Goal: Information Seeking & Learning: Understand process/instructions

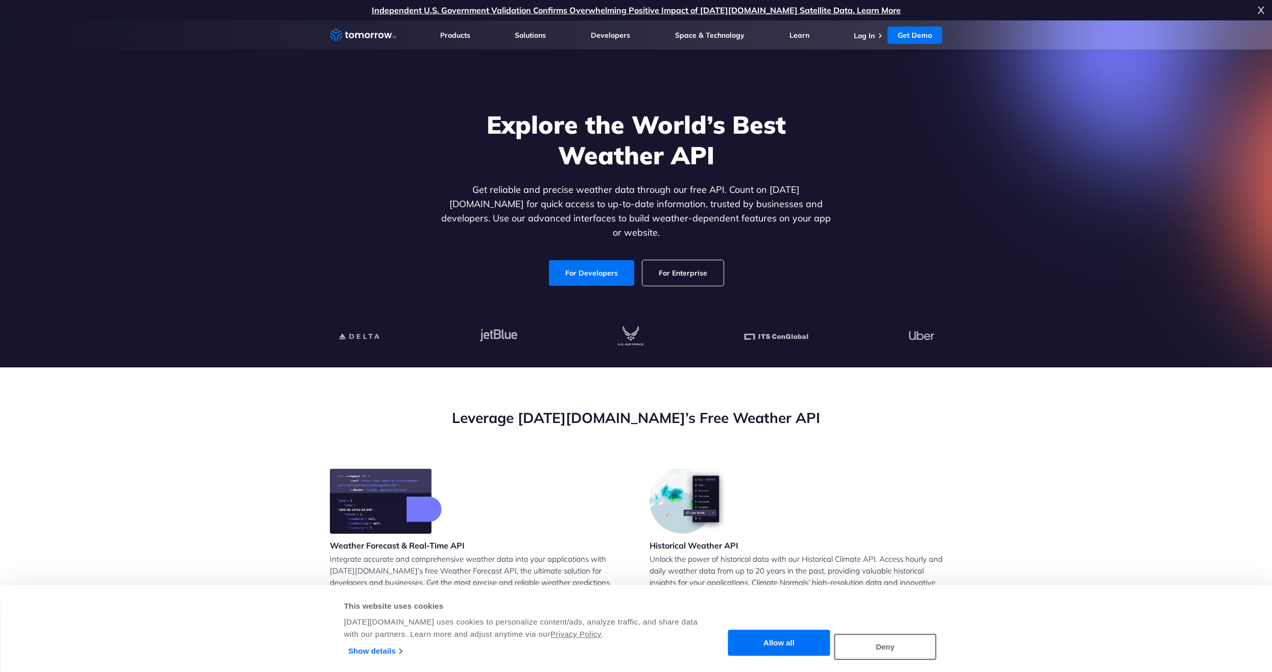
click at [1053, 405] on section "Leverage Tomorrow.io’s Free Weather API Weather Forecast & Real-Time API Integr…" at bounding box center [636, 624] width 1272 height 513
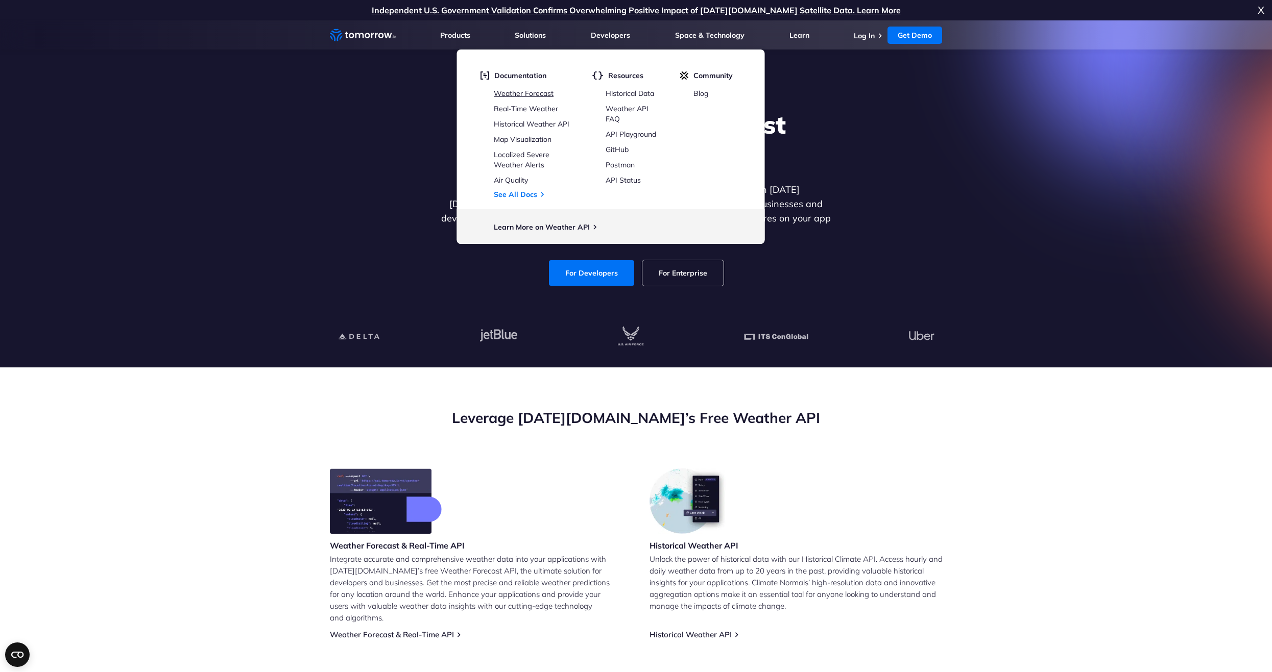
click at [511, 96] on link "Weather Forecast" at bounding box center [524, 93] width 60 height 9
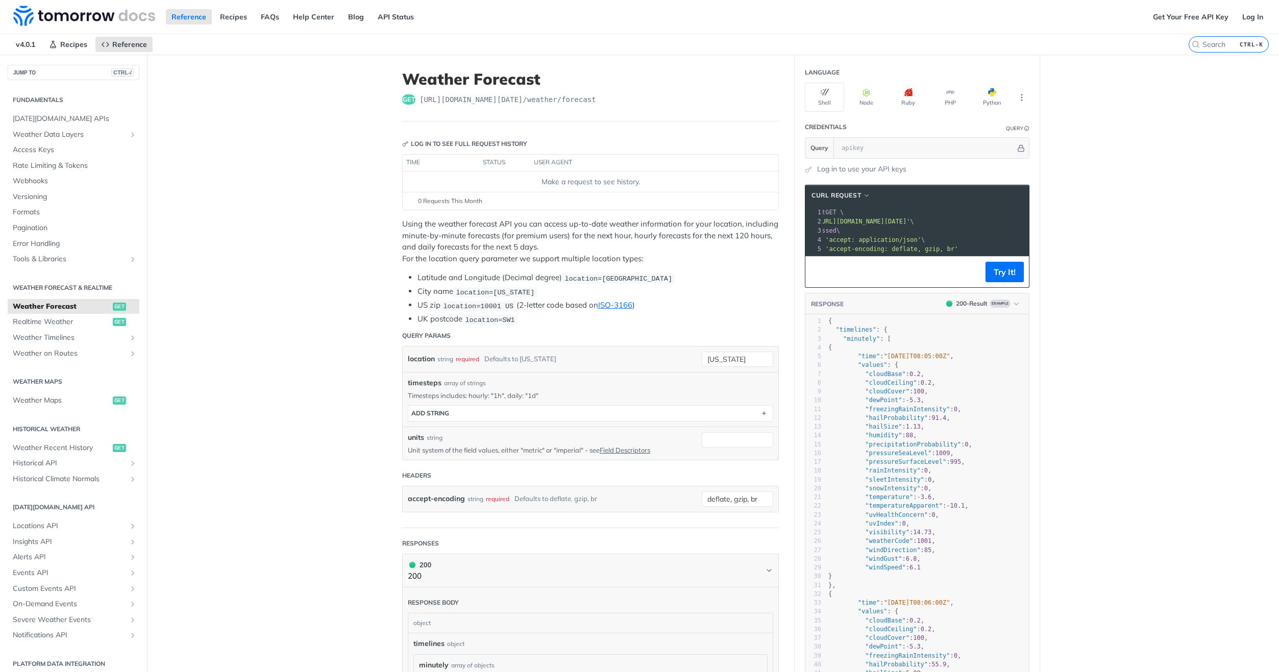
scroll to position [0, 85]
click at [983, 101] on button "Python" at bounding box center [992, 97] width 39 height 29
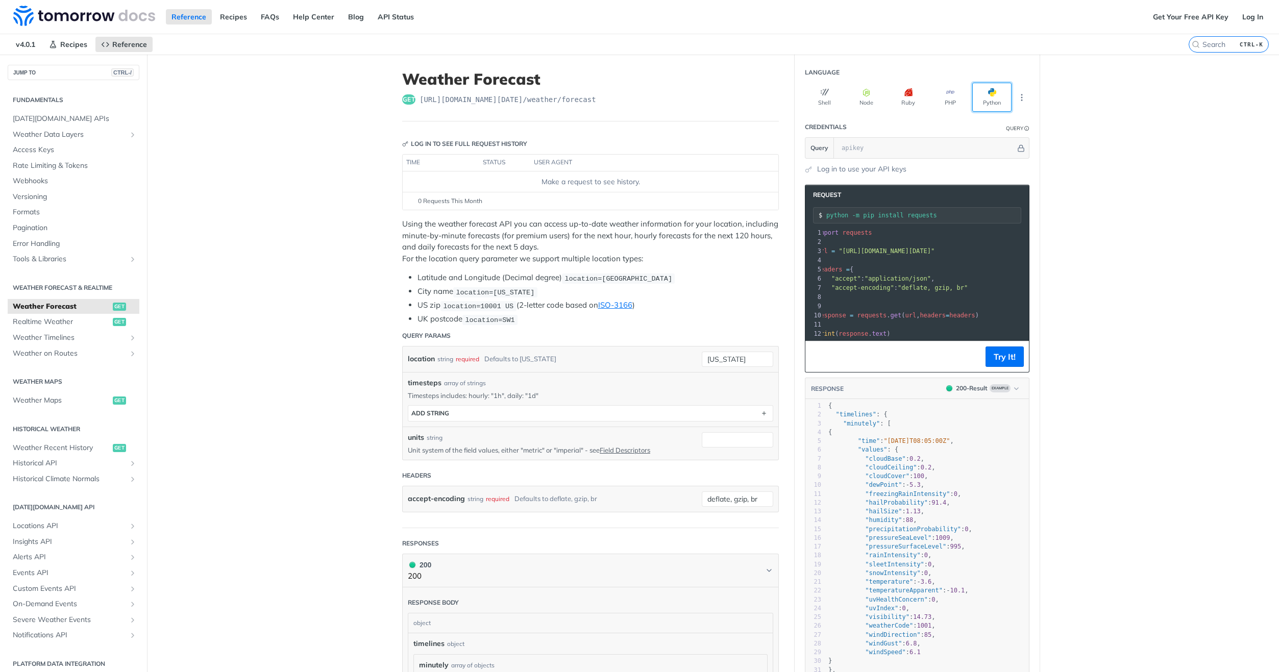
scroll to position [0, 0]
click at [467, 303] on span "location=10001 US" at bounding box center [478, 306] width 70 height 8
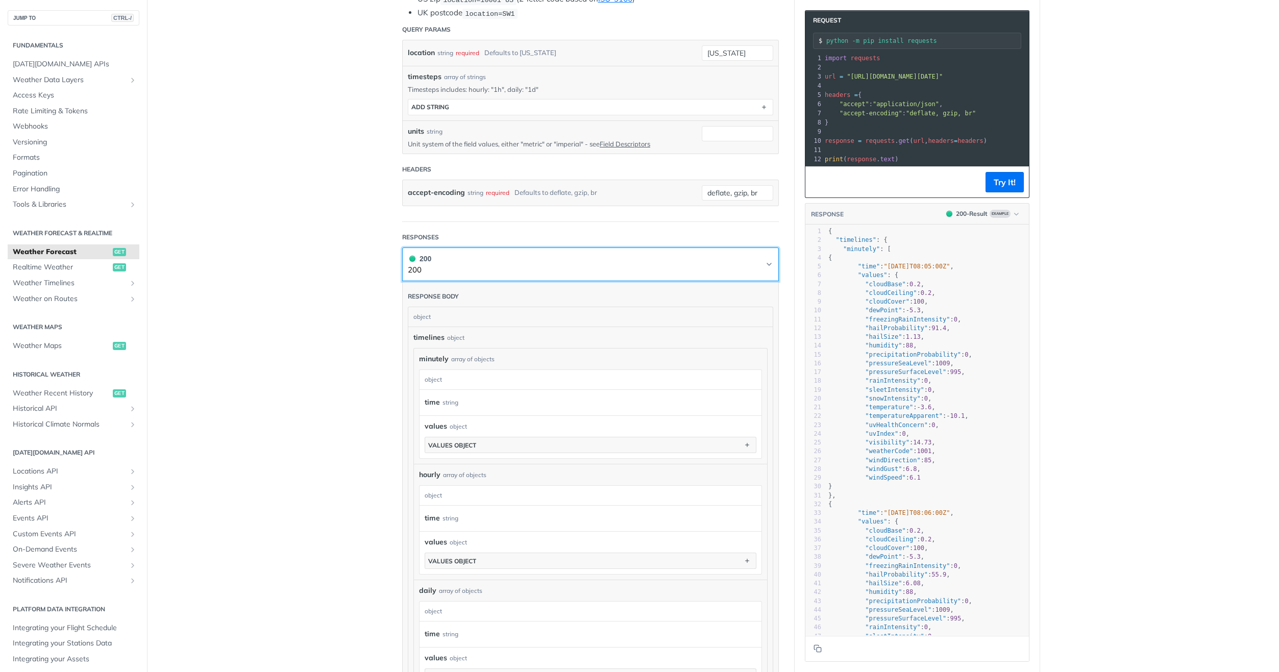
click at [765, 258] on button "200 200" at bounding box center [591, 264] width 366 height 23
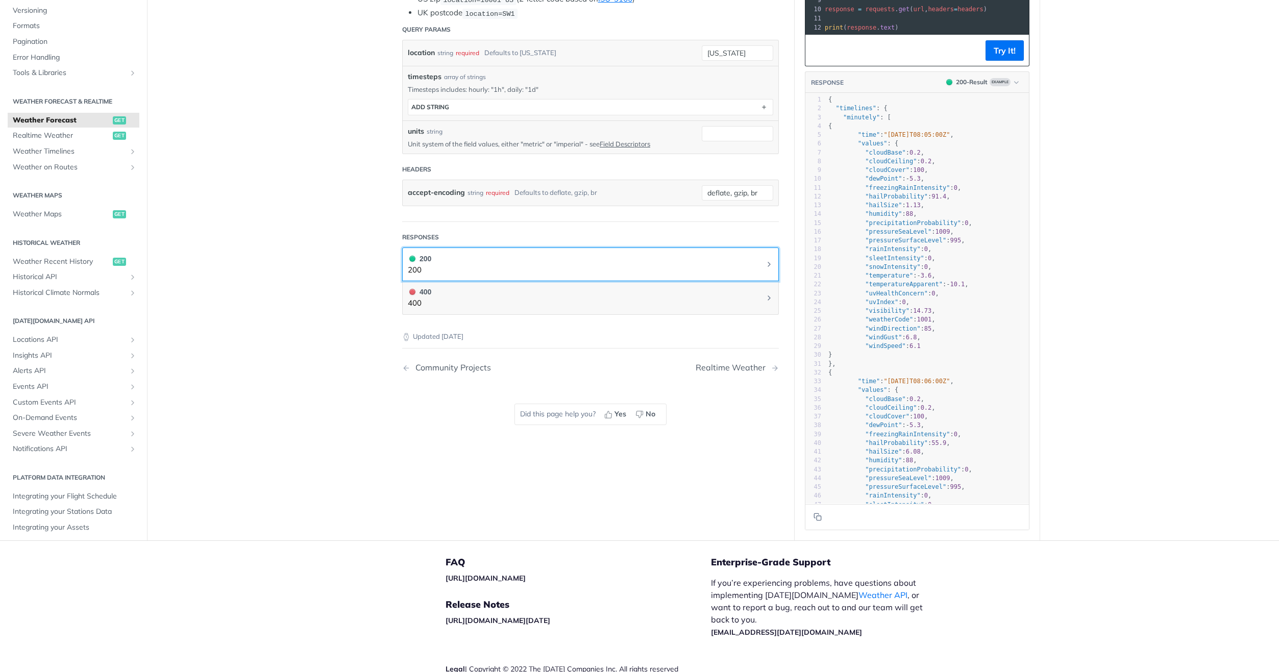
click at [765, 258] on button "200 200" at bounding box center [591, 264] width 366 height 23
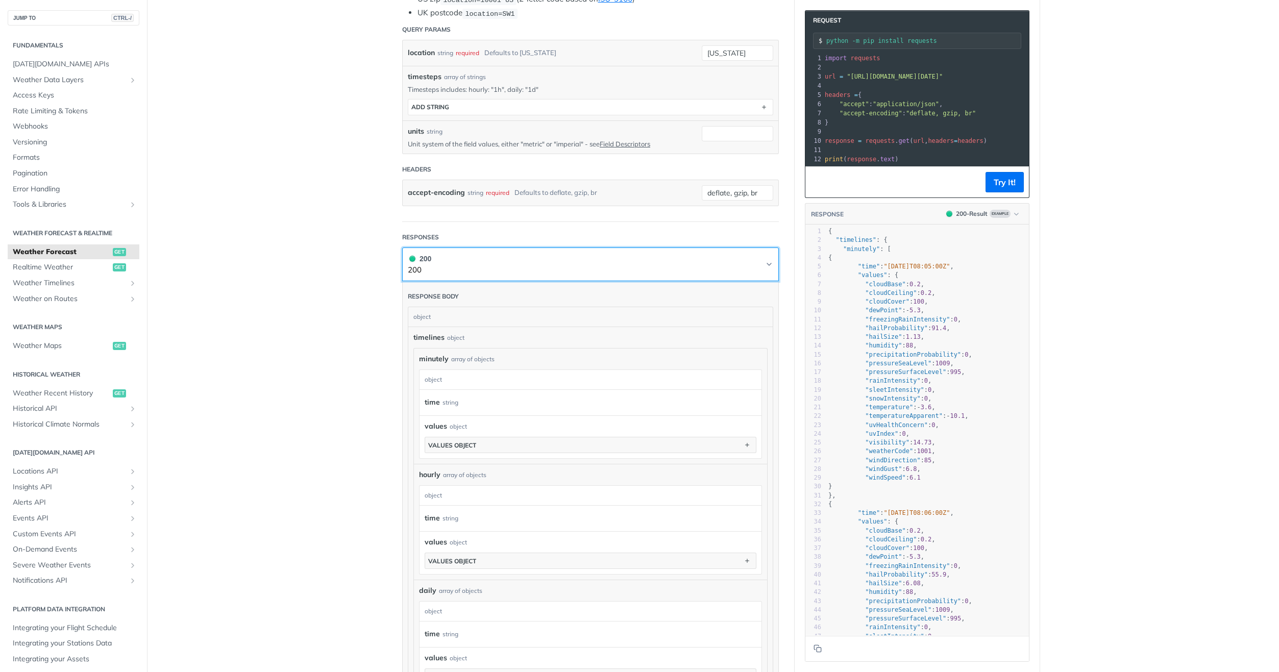
click at [765, 258] on button "200 200" at bounding box center [591, 264] width 366 height 23
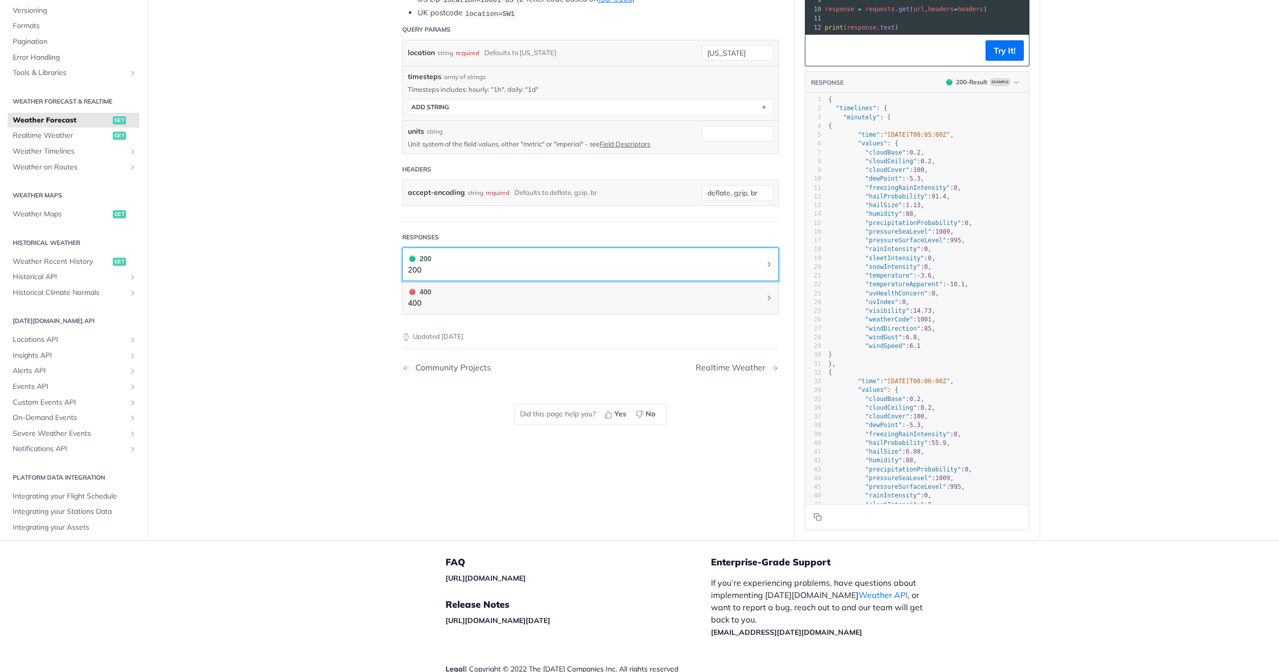
click at [765, 258] on button "200 200" at bounding box center [591, 264] width 366 height 23
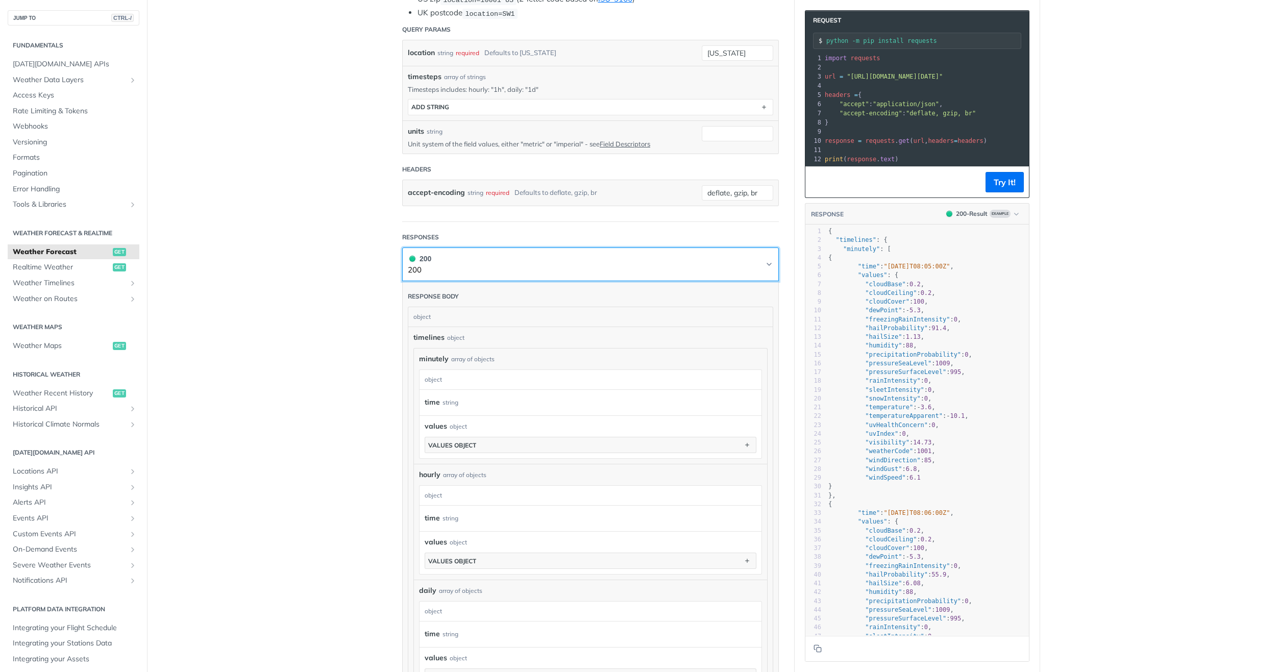
click at [765, 260] on icon "Chevron" at bounding box center [769, 264] width 8 height 8
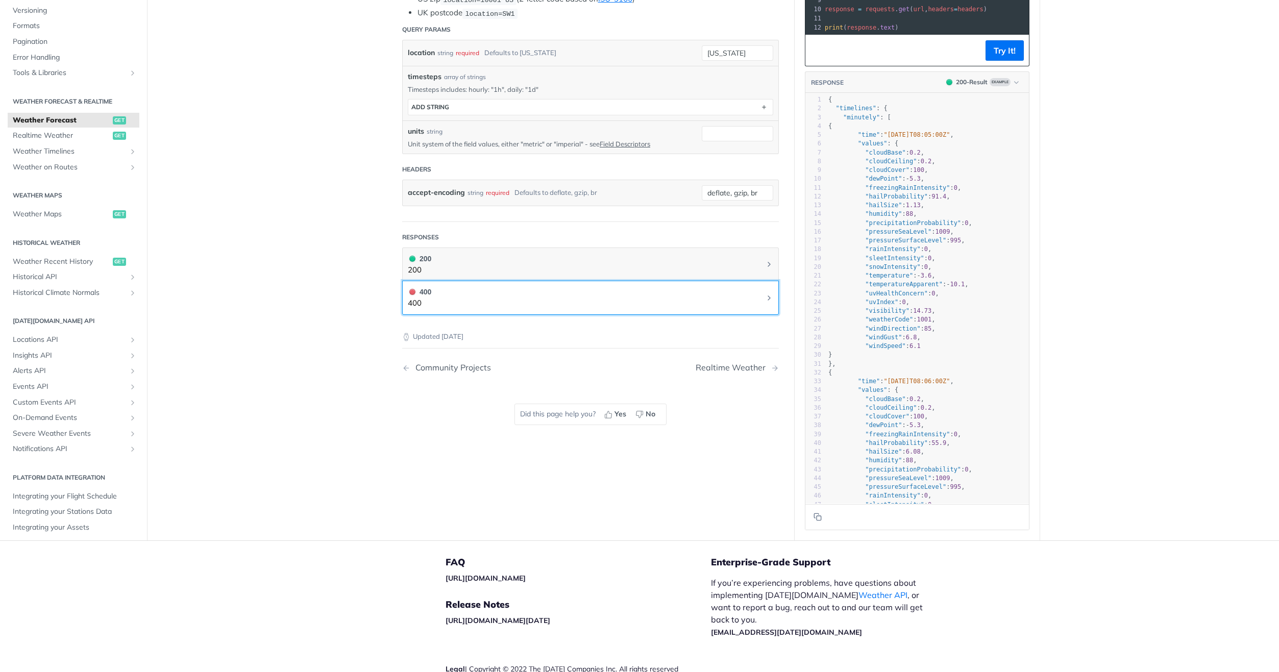
click at [769, 294] on icon "Chevron" at bounding box center [769, 298] width 8 height 8
click at [763, 289] on button "400 400" at bounding box center [591, 297] width 366 height 23
click at [761, 261] on button "200 200" at bounding box center [591, 264] width 366 height 23
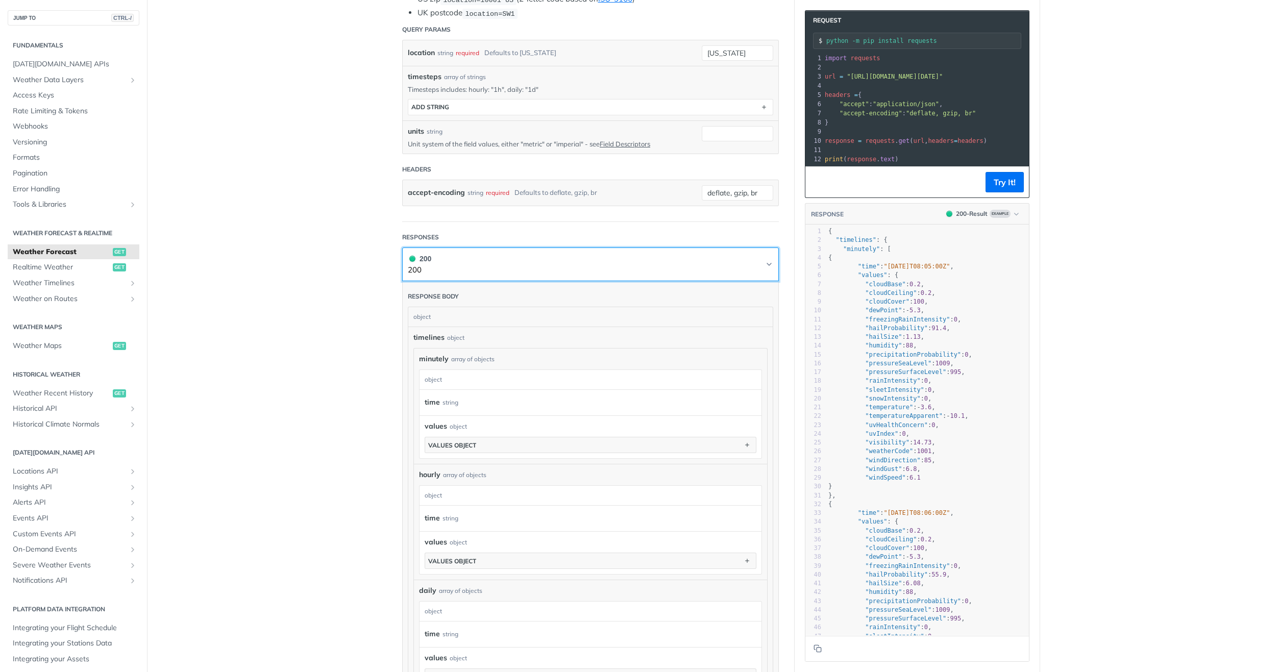
click at [761, 261] on button "200 200" at bounding box center [591, 264] width 366 height 23
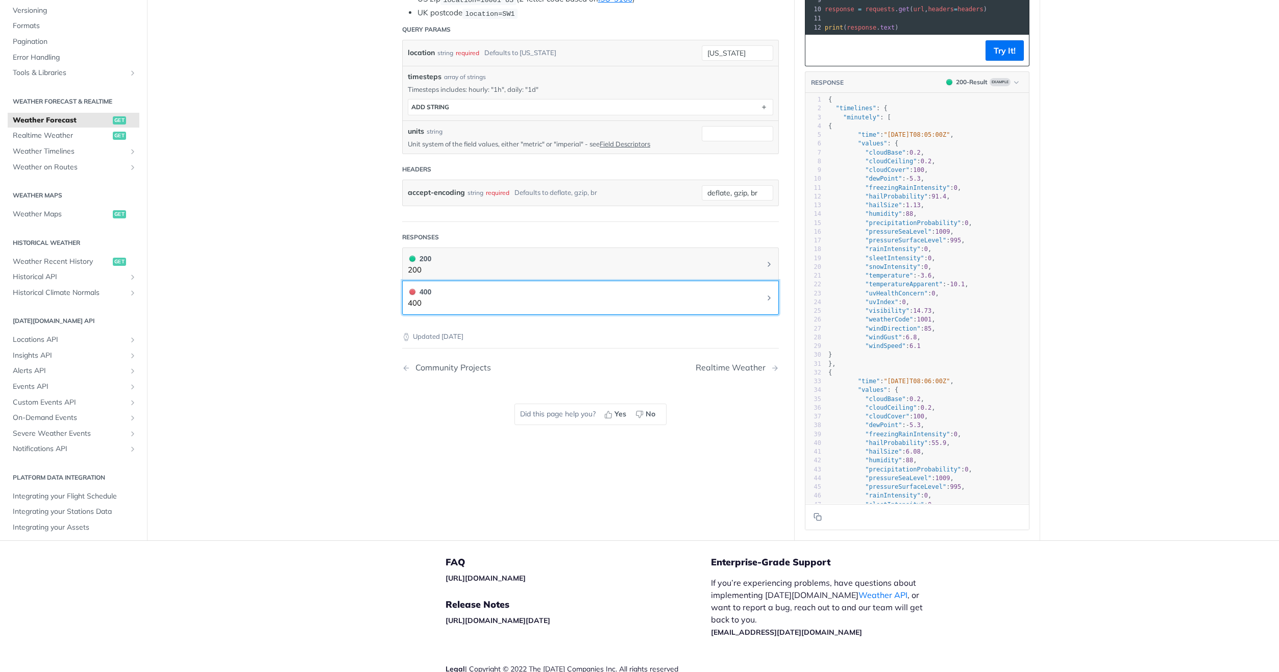
click at [763, 287] on button "400 400" at bounding box center [591, 297] width 366 height 23
click at [765, 258] on button "200 200" at bounding box center [591, 264] width 366 height 23
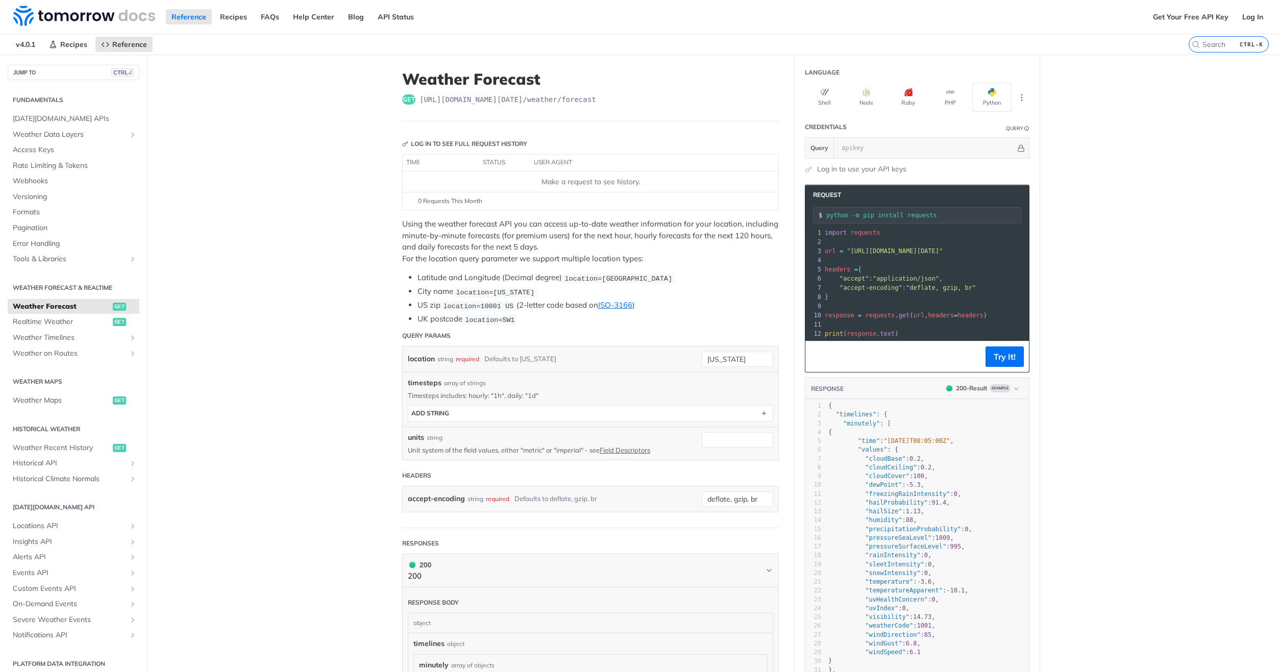
click at [594, 182] on div "Make a request to see history." at bounding box center [591, 182] width 368 height 11
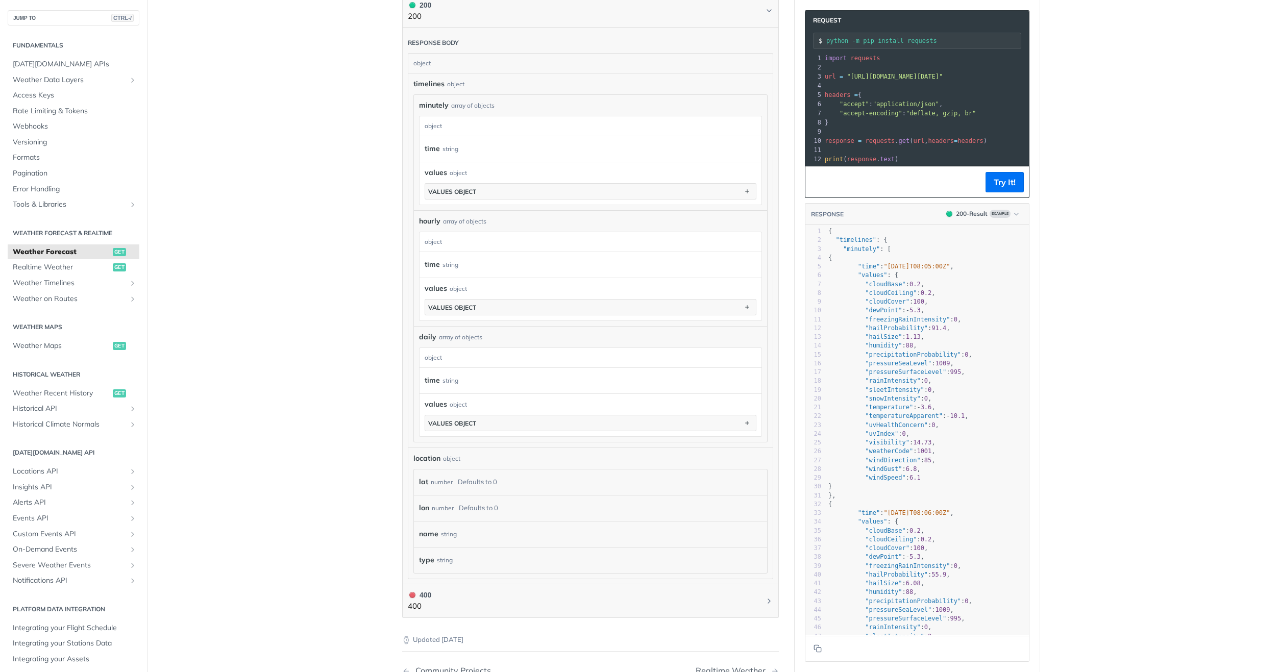
scroll to position [562, 0]
click at [744, 189] on icon "button" at bounding box center [747, 189] width 11 height 11
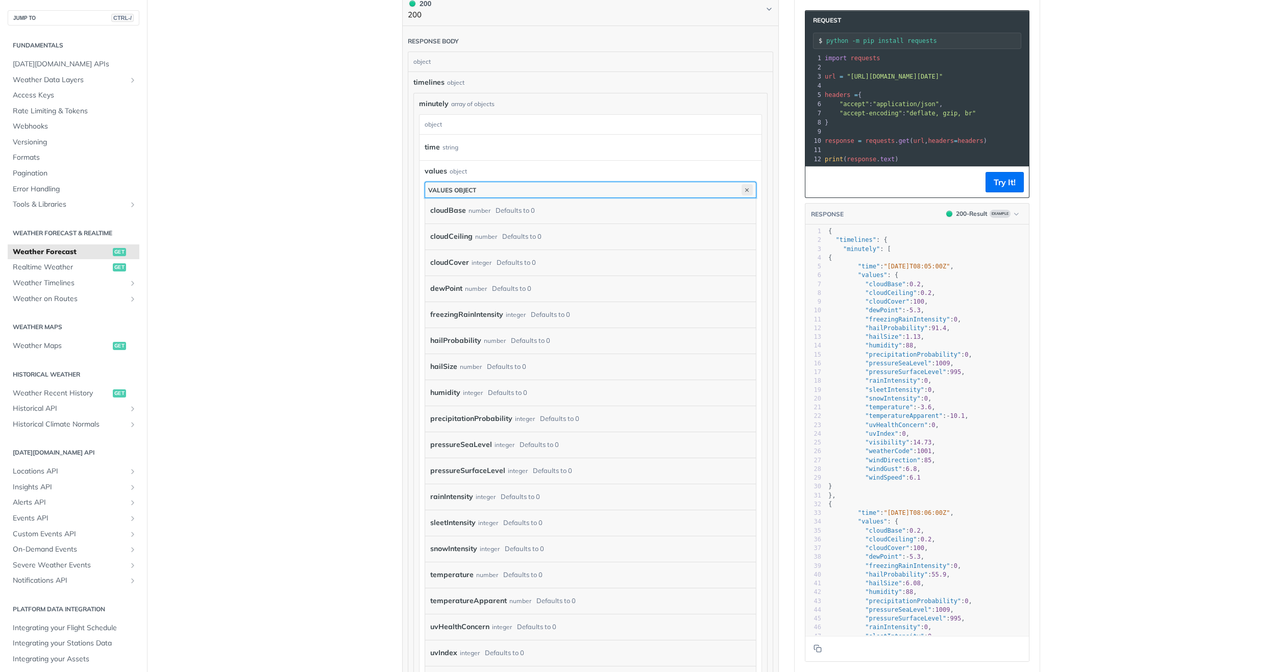
click at [744, 189] on icon "button" at bounding box center [747, 189] width 11 height 11
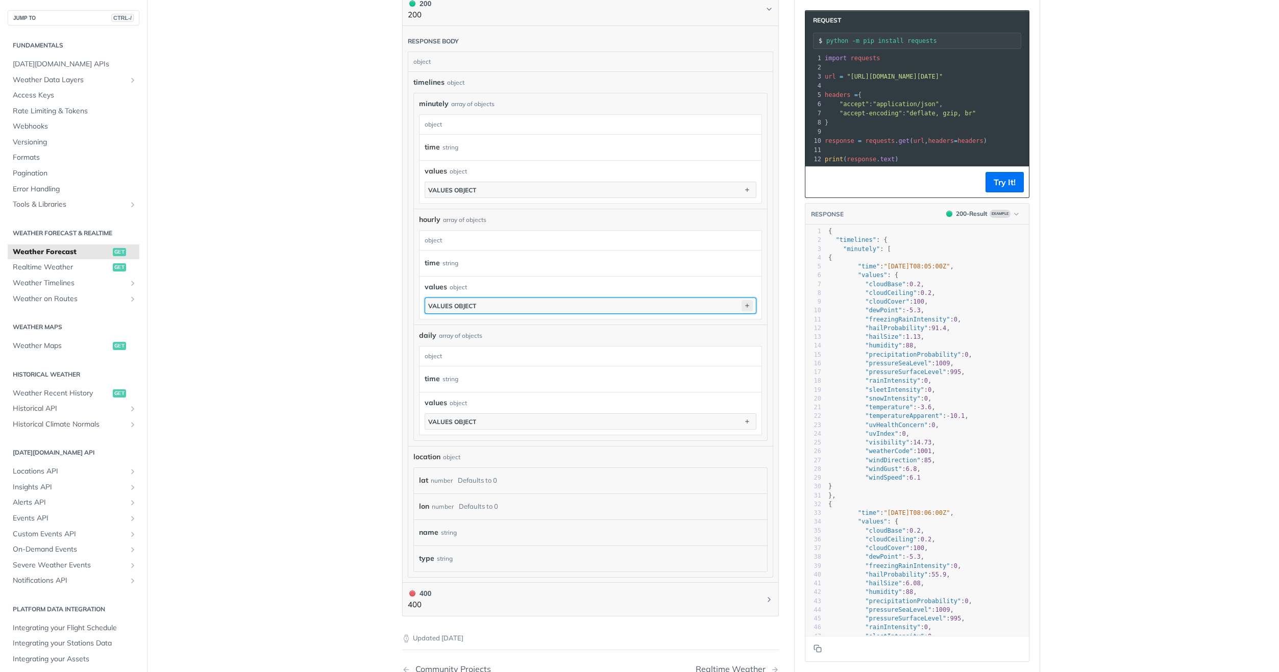
click at [746, 303] on icon "button" at bounding box center [747, 305] width 11 height 11
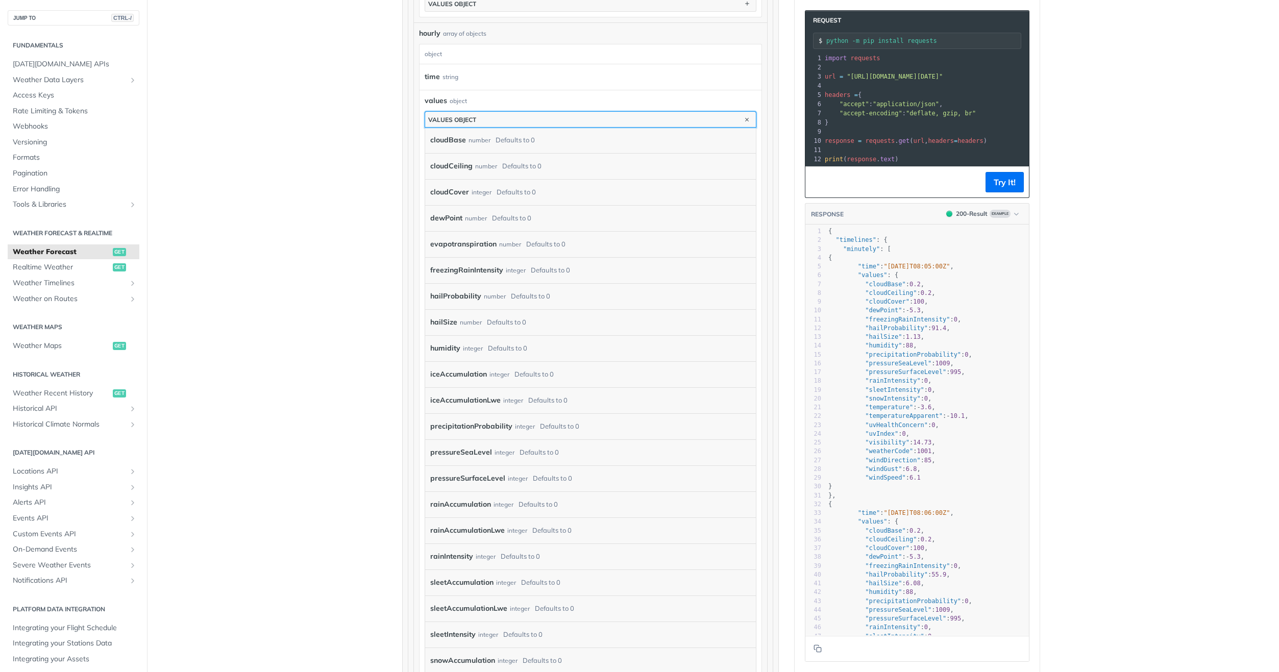
scroll to position [766, 0]
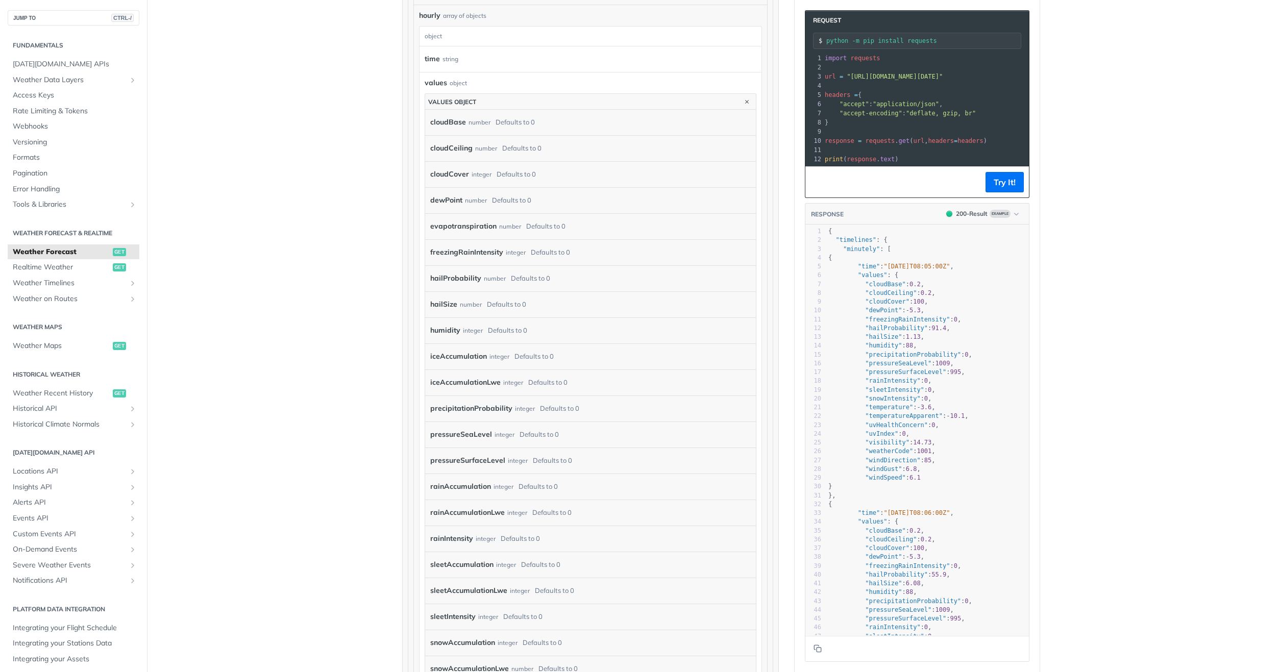
click at [448, 535] on label "rainIntensity" at bounding box center [451, 538] width 43 height 15
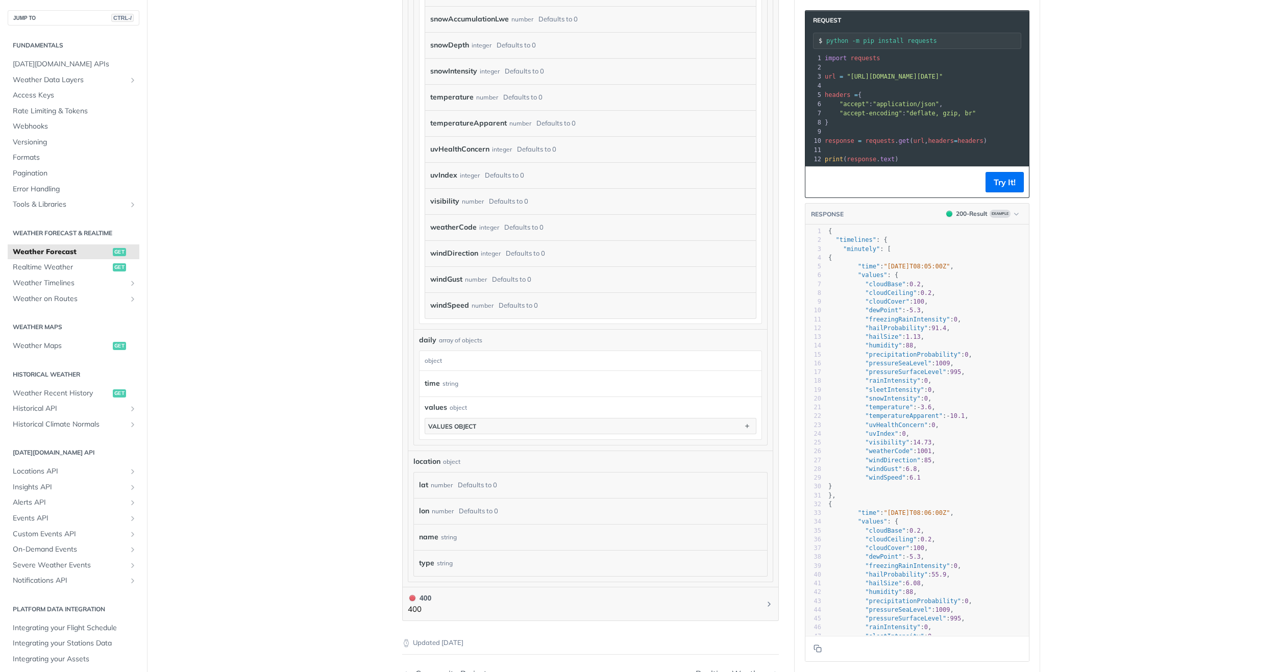
scroll to position [1430, 0]
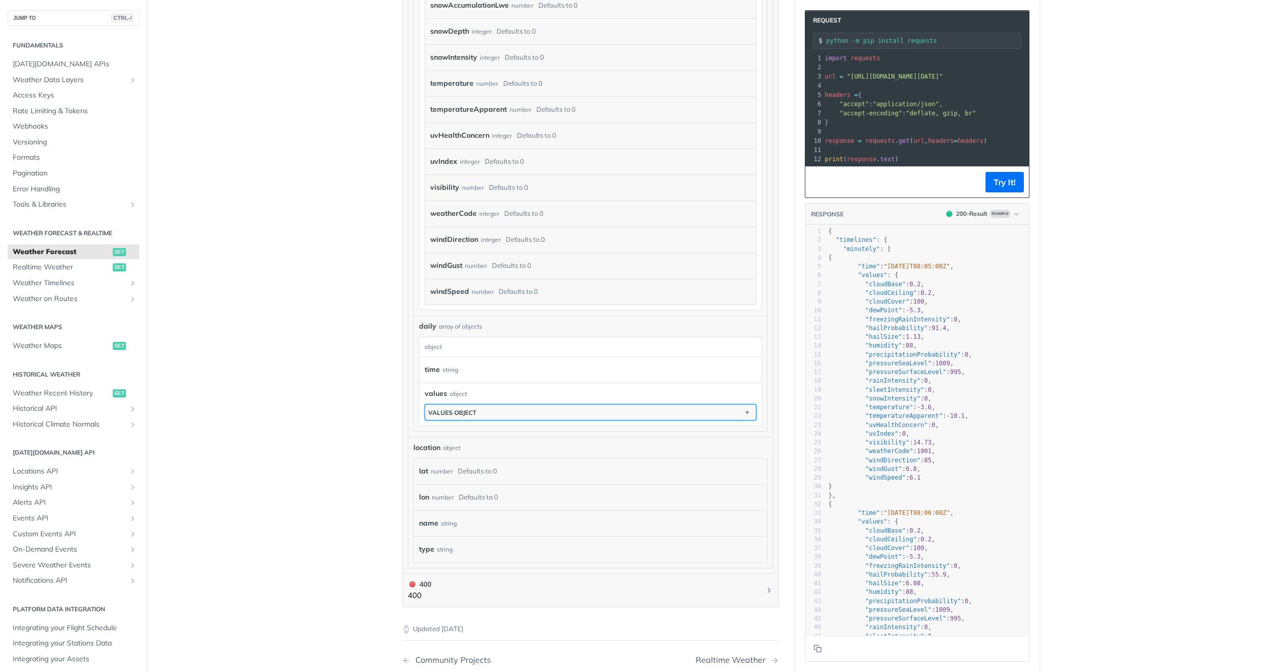
click at [615, 416] on button "values object" at bounding box center [590, 412] width 331 height 15
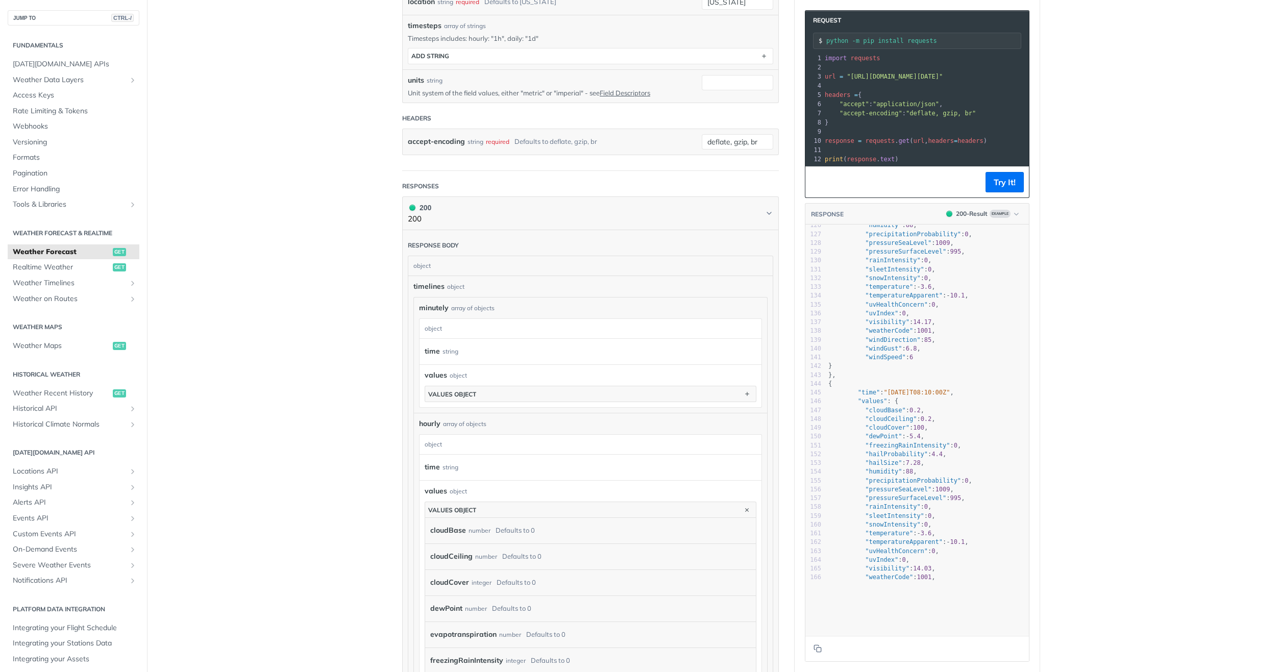
scroll to position [1462, 0]
